Goal: Obtain resource: Obtain resource

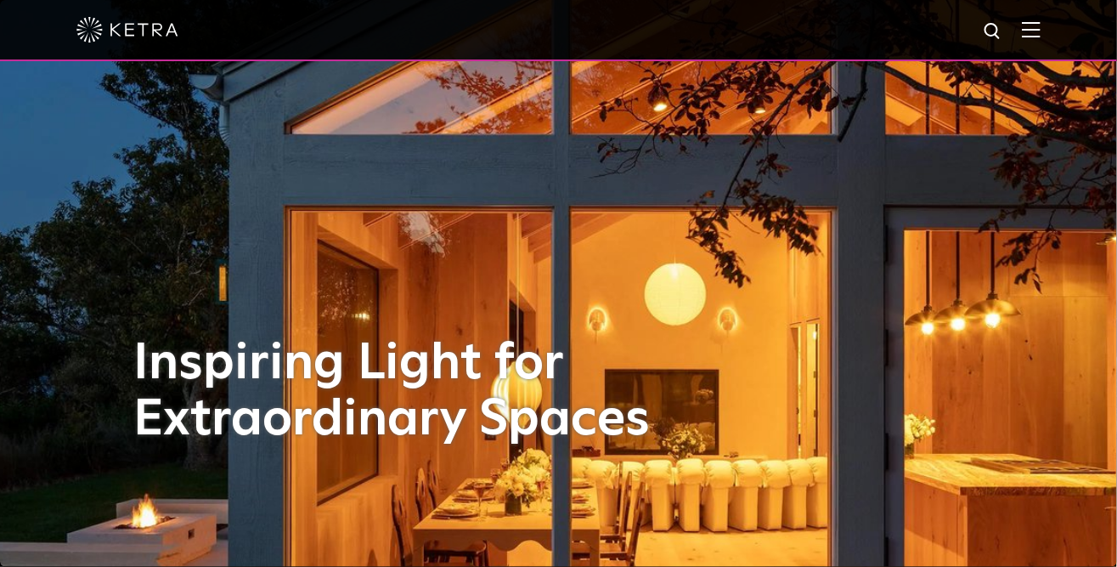
click at [1041, 53] on div at bounding box center [558, 29] width 964 height 59
click at [1041, 31] on img at bounding box center [1031, 29] width 19 height 16
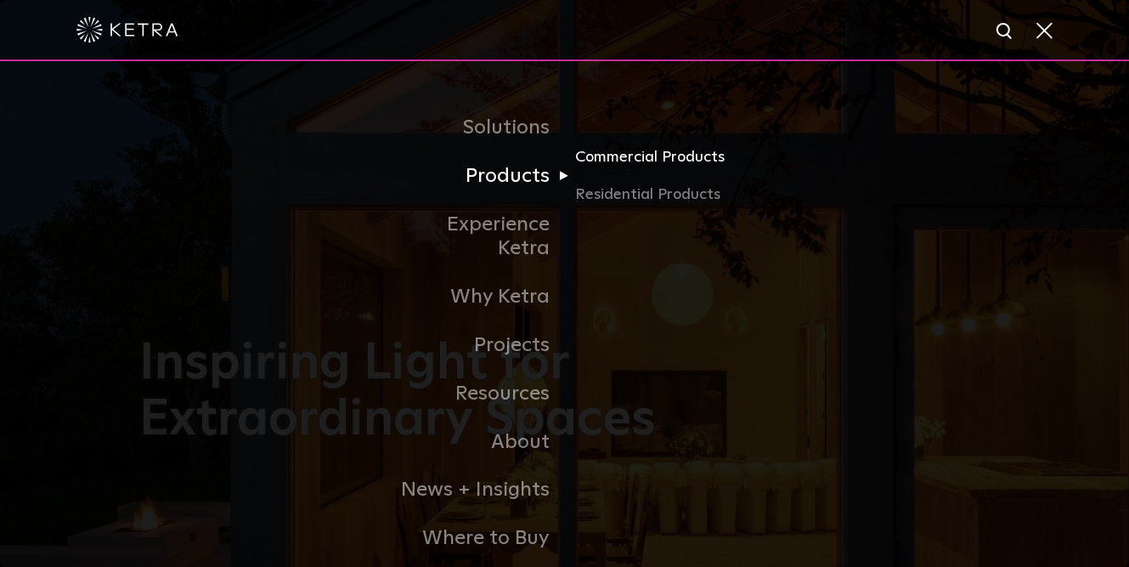
click at [637, 158] on link "Commercial Products" at bounding box center [656, 163] width 163 height 37
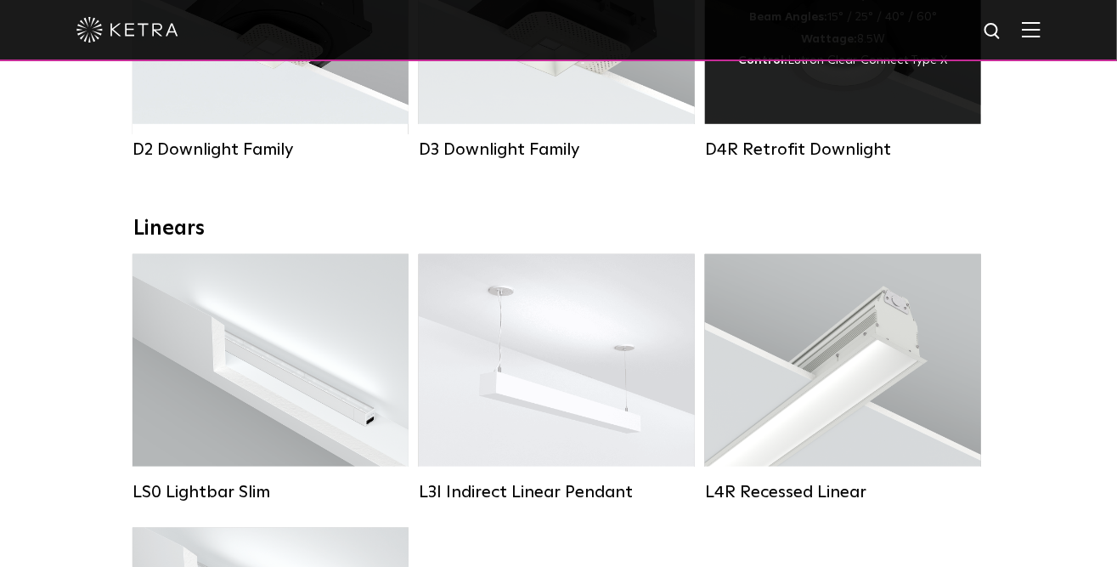
scroll to position [308, 0]
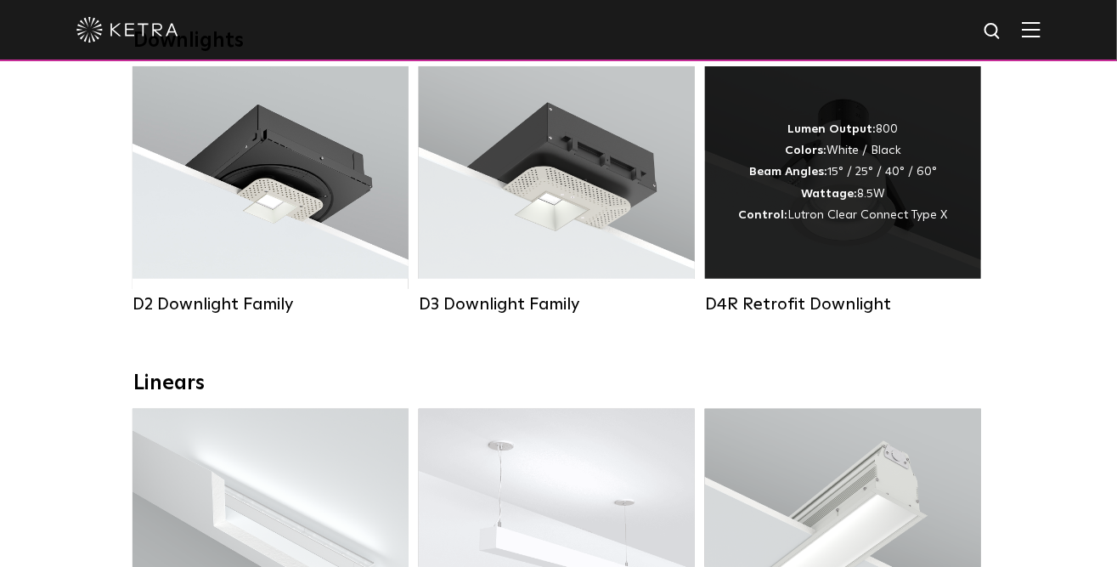
click at [858, 184] on div "Lumen Output: 800 Colors: White / Black Beam Angles: 15° / 25° / 40° / 60° Watt…" at bounding box center [842, 172] width 209 height 107
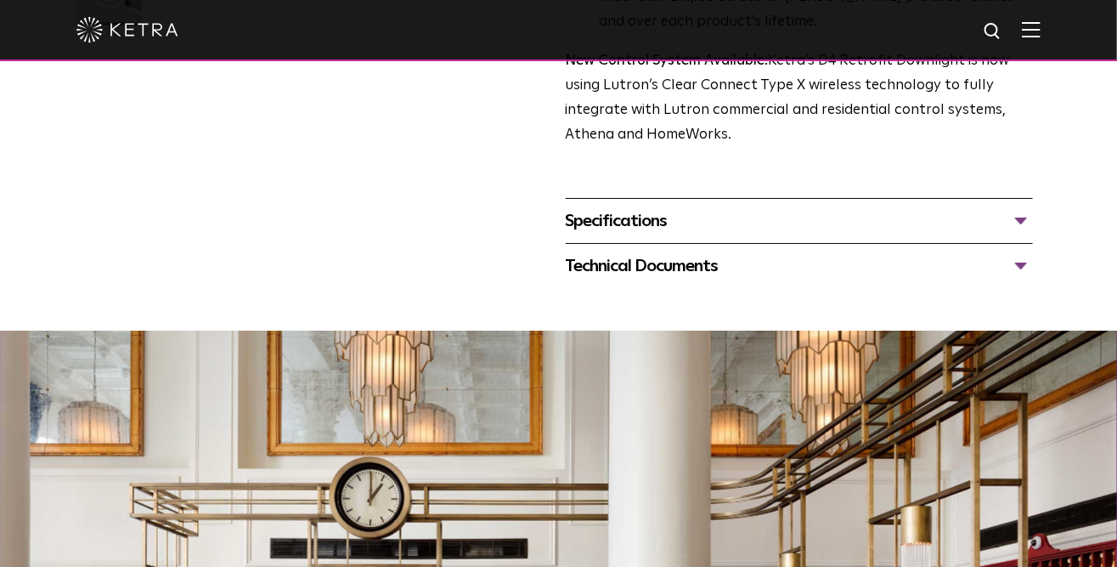
scroll to position [772, 0]
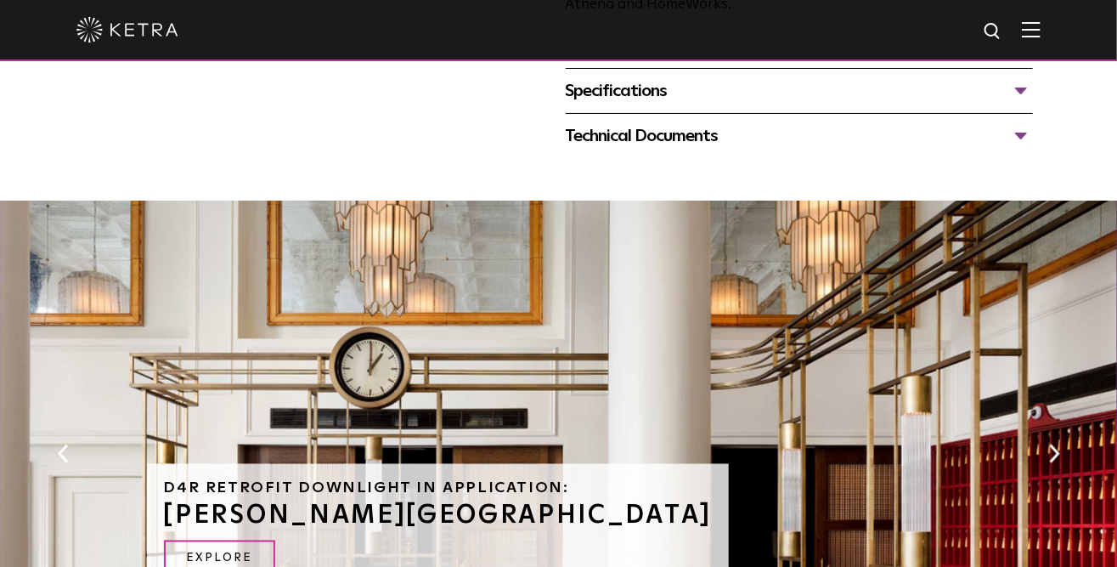
click at [815, 150] on div "Technical Documents" at bounding box center [800, 135] width 468 height 27
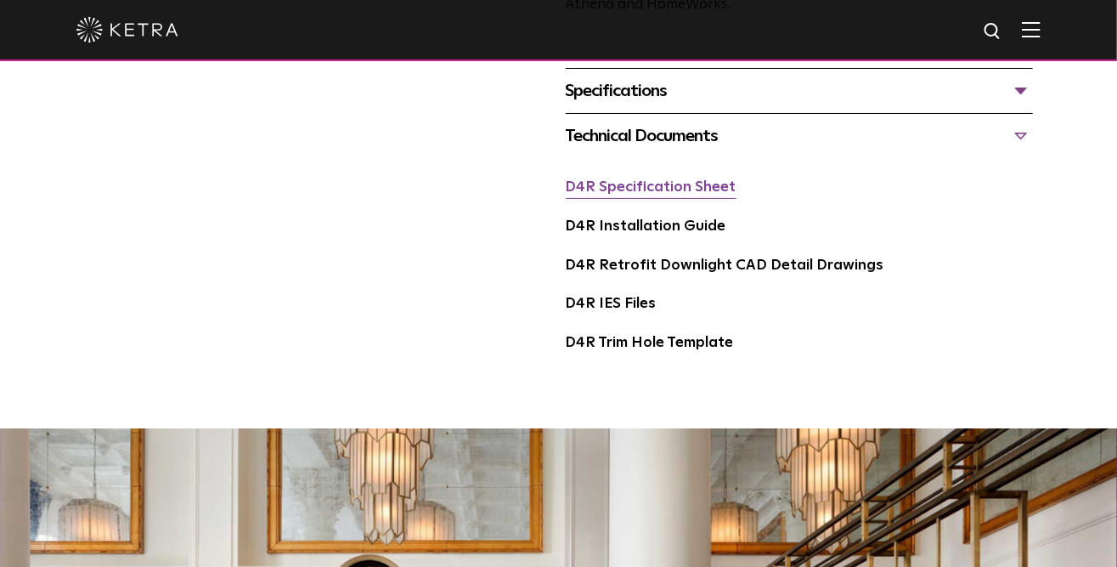
click at [658, 195] on link "D4R Specification Sheet" at bounding box center [651, 187] width 171 height 14
